Goal: Navigation & Orientation: Find specific page/section

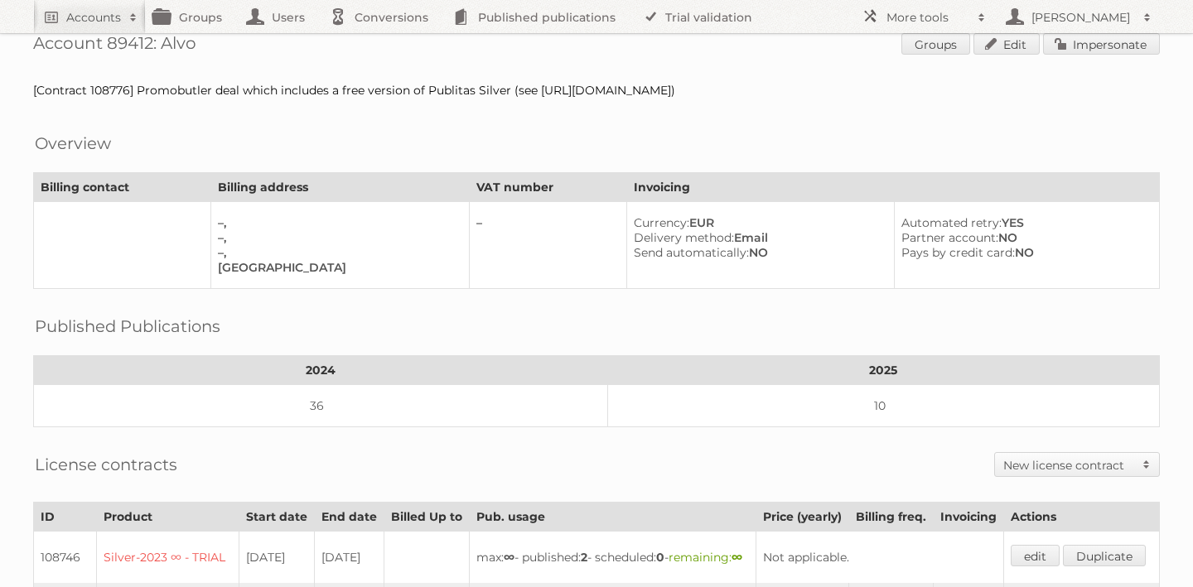
scroll to position [15, 0]
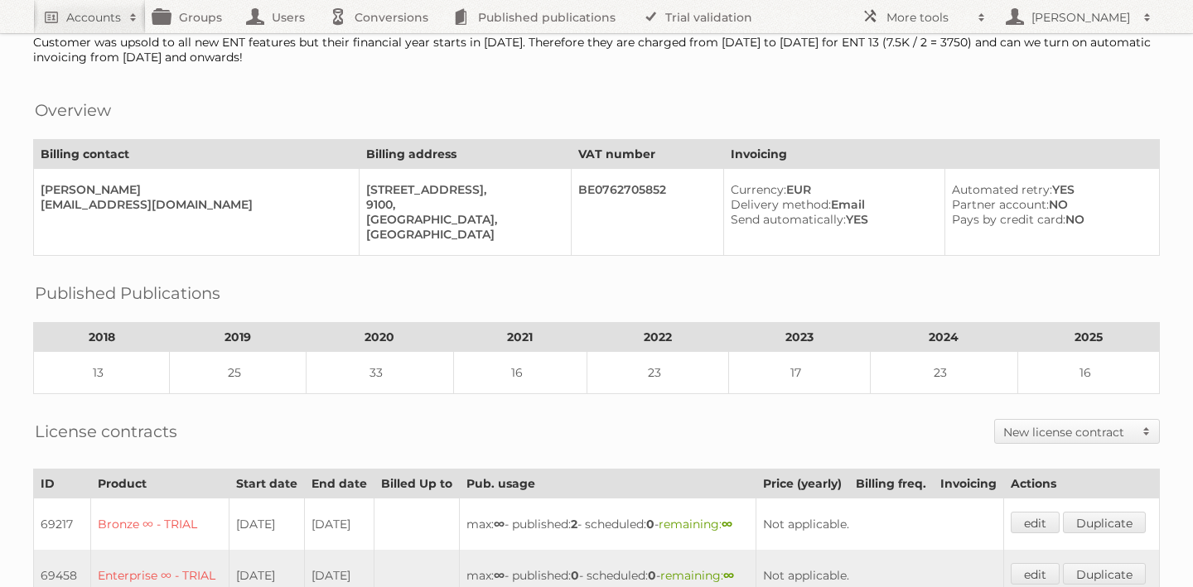
scroll to position [78, 0]
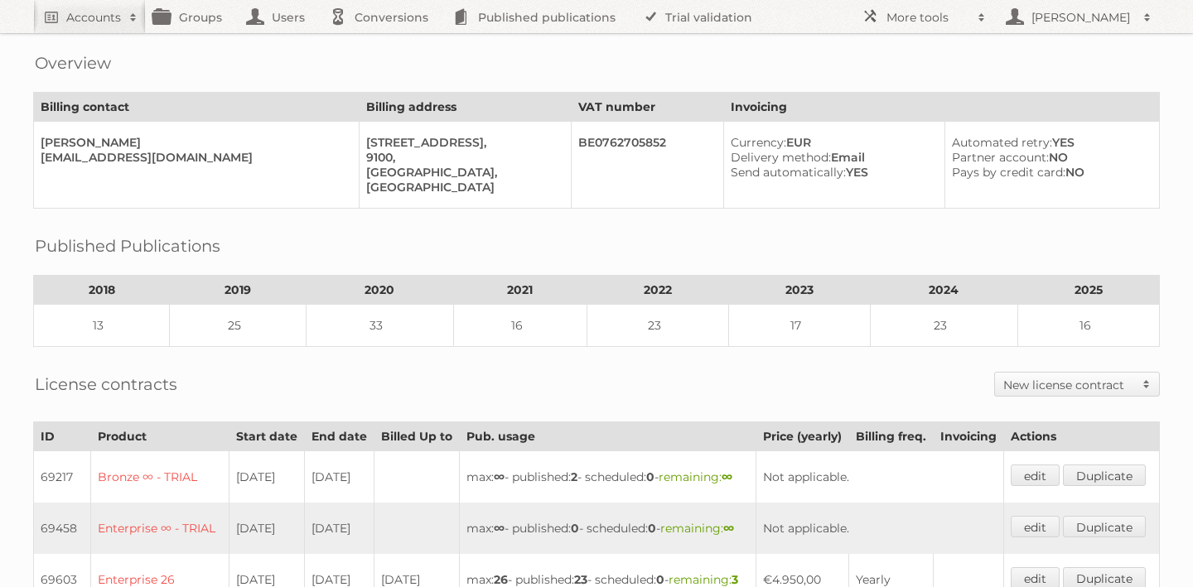
scroll to position [118, 0]
